Goal: Find specific page/section: Find specific page/section

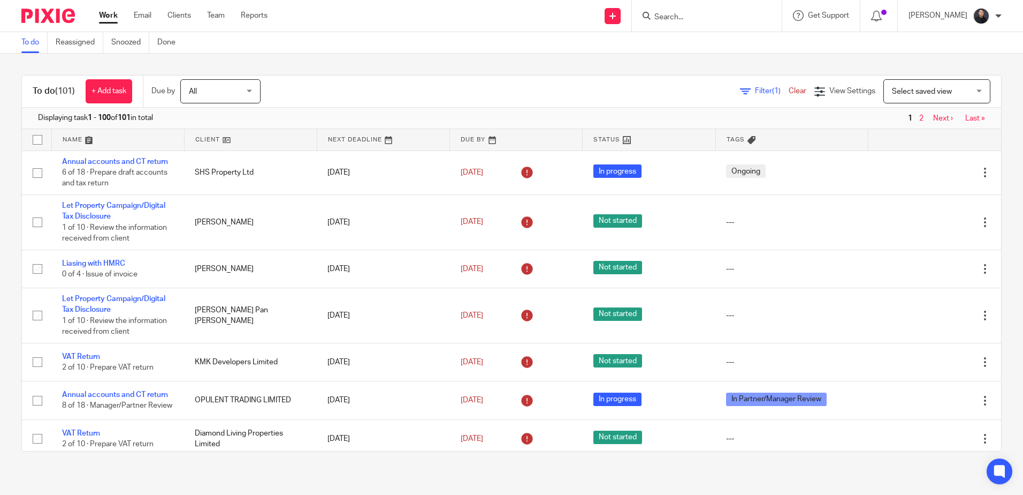
click at [703, 21] on input "Search" at bounding box center [702, 18] width 96 height 10
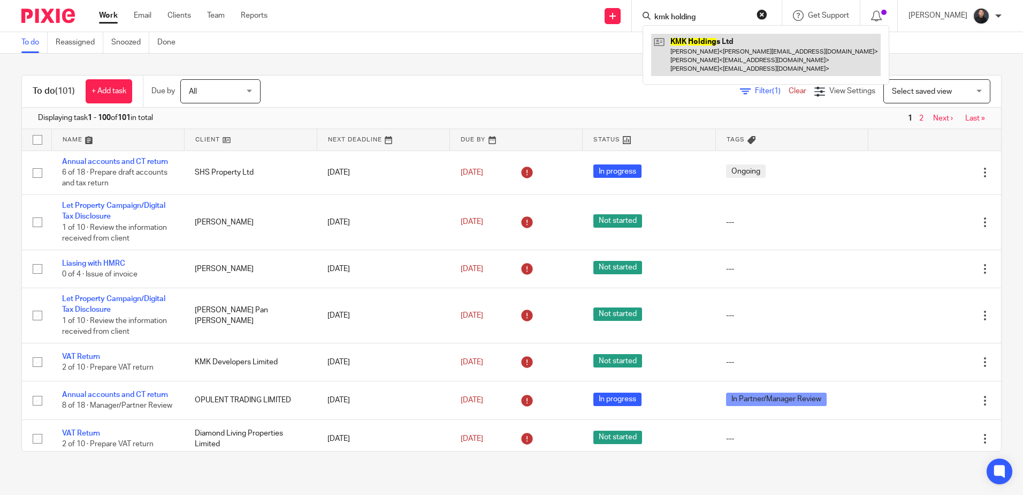
type input "kmk holding"
click at [704, 51] on link at bounding box center [766, 55] width 230 height 42
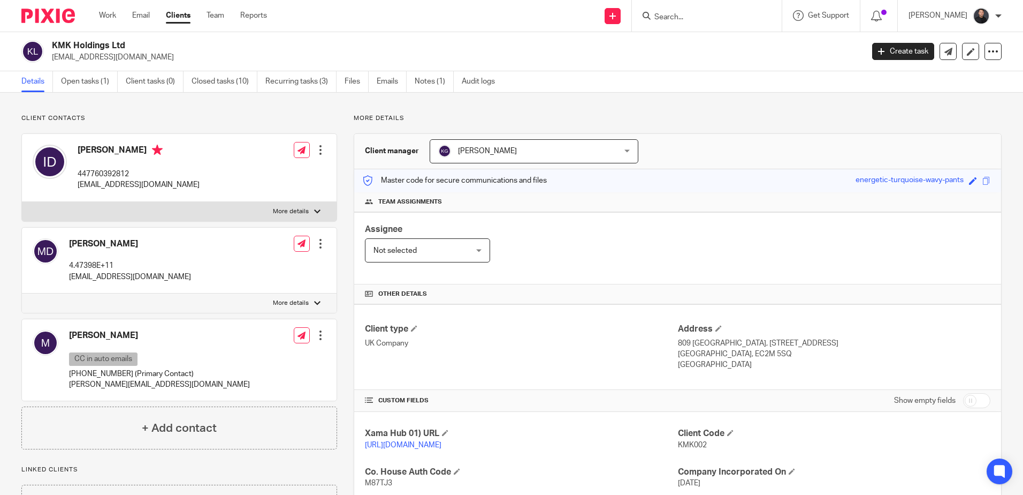
click at [90, 40] on div "KMK Holdings Ltd [EMAIL_ADDRESS][DOMAIN_NAME] Create task Update from Companies…" at bounding box center [511, 51] width 1023 height 39
copy div "KMK Holdings Ltd"
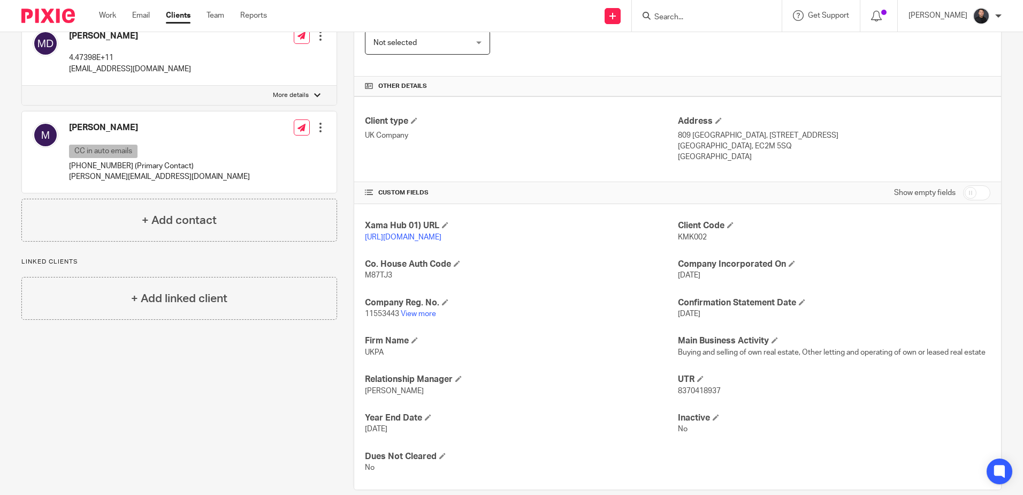
scroll to position [235, 0]
